Goal: Find specific page/section: Find specific page/section

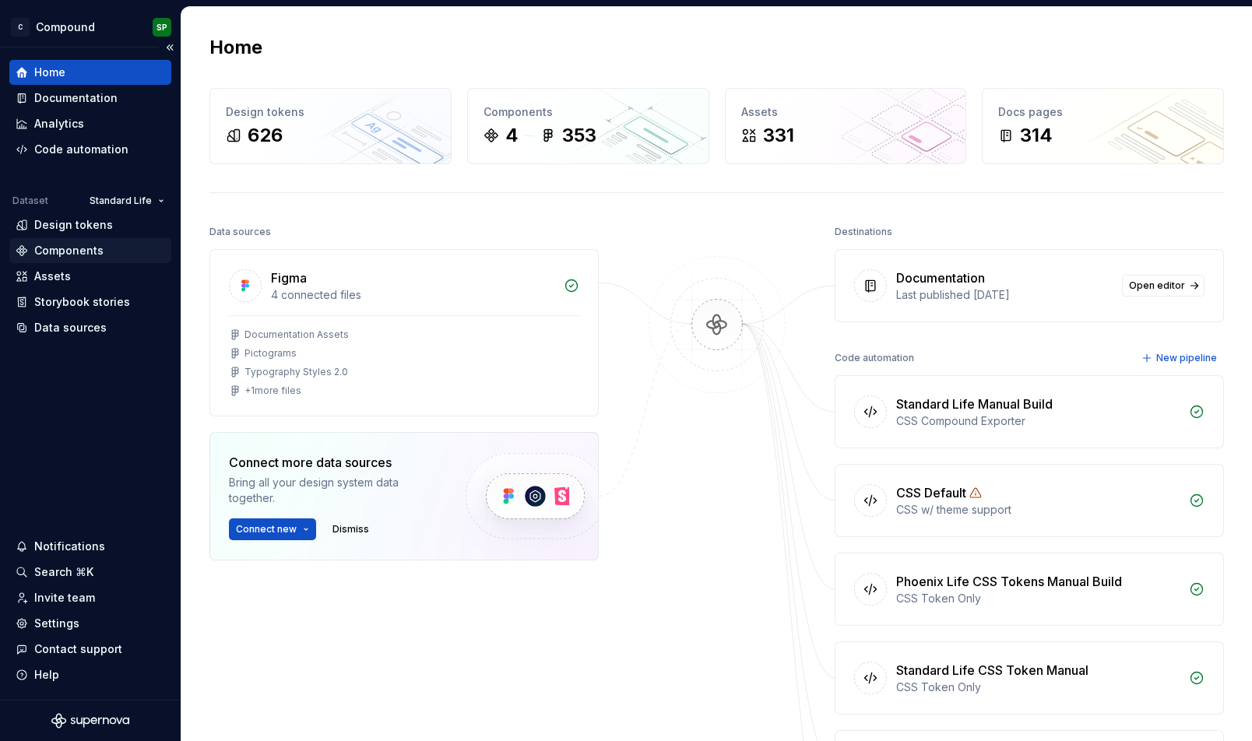
click at [118, 249] on div "Components" at bounding box center [91, 251] width 150 height 16
